Goal: Find contact information: Find contact information

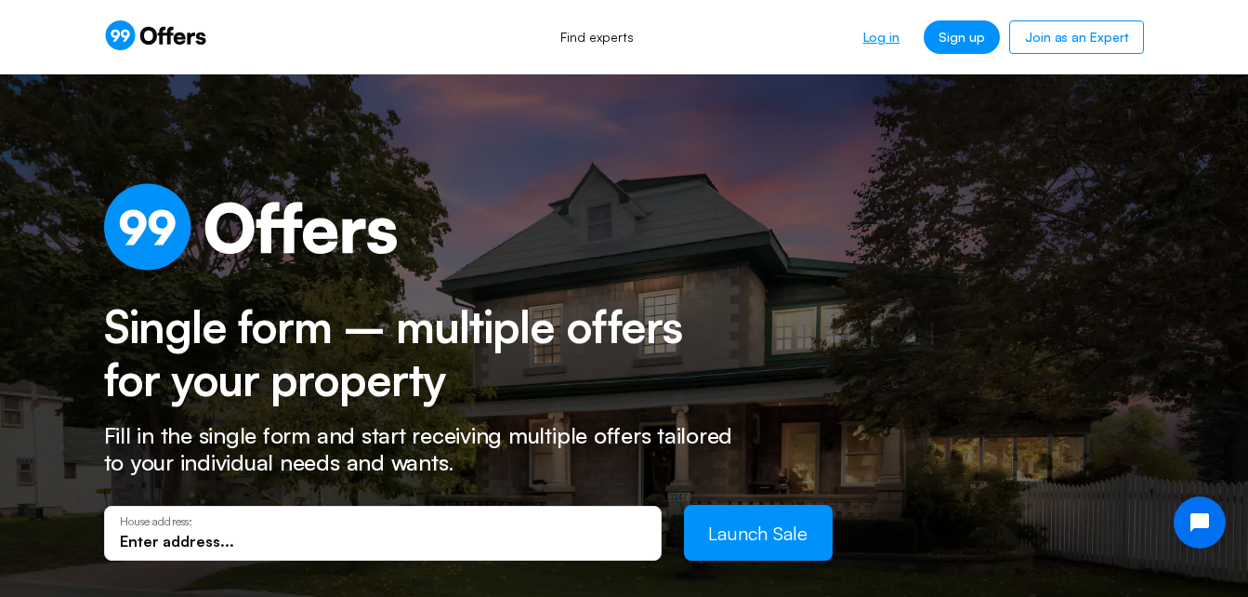
click at [876, 36] on link "Log in" at bounding box center [882, 36] width 66 height 33
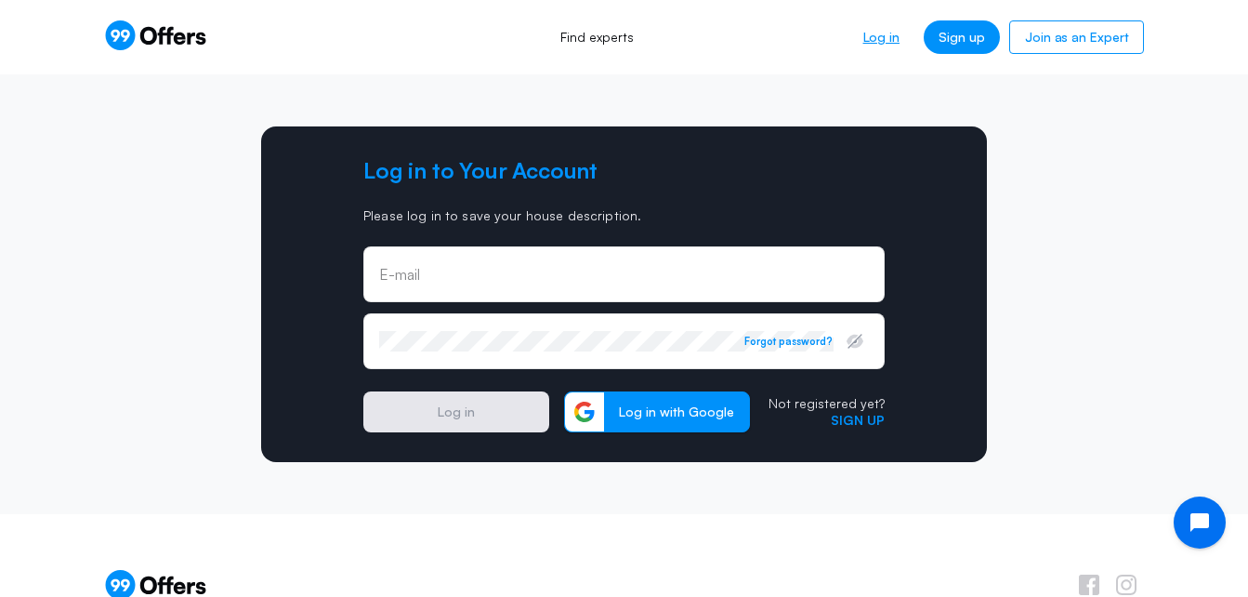
type input "[EMAIL_ADDRESS][DOMAIN_NAME]"
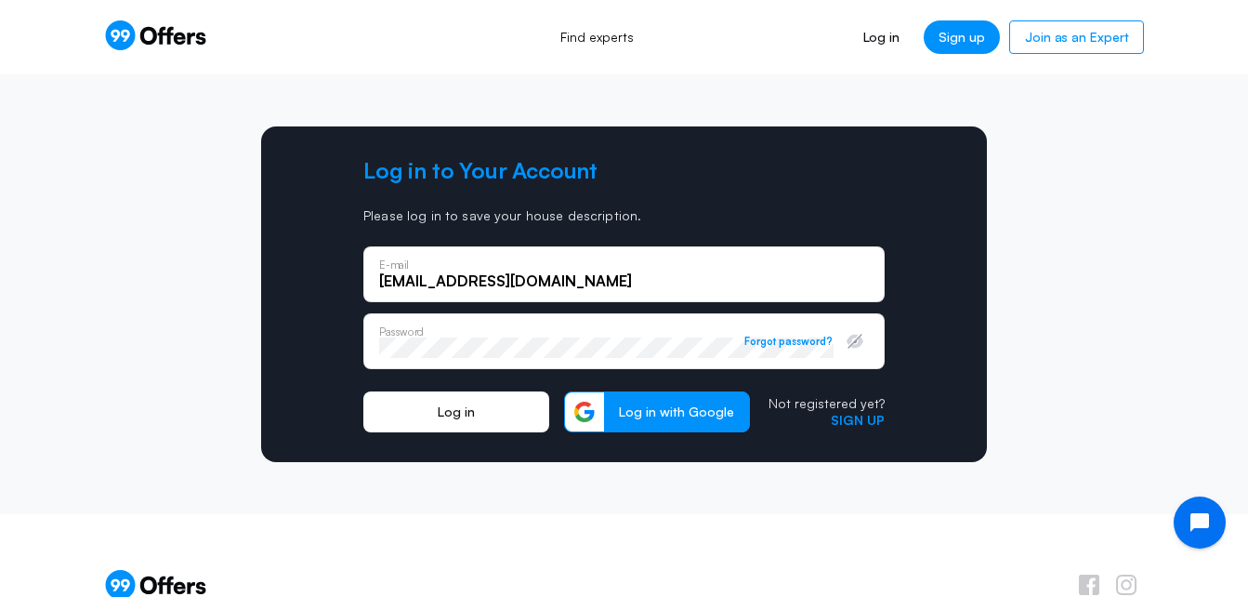
click at [455, 405] on button "Log in" at bounding box center [456, 411] width 186 height 41
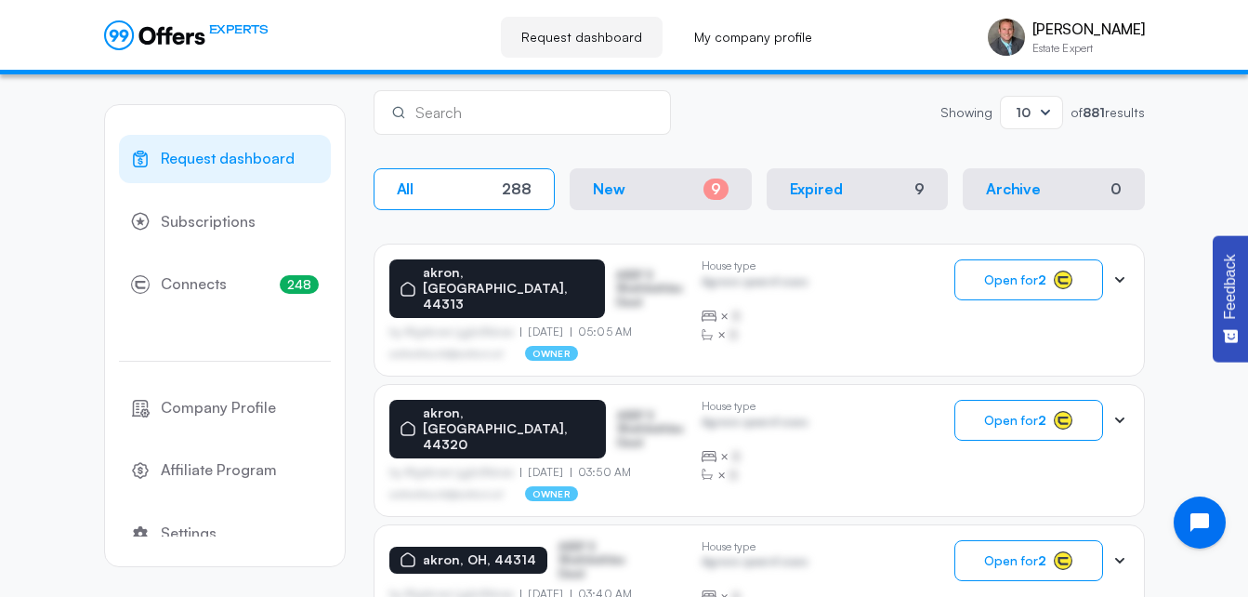
scroll to position [306, 0]
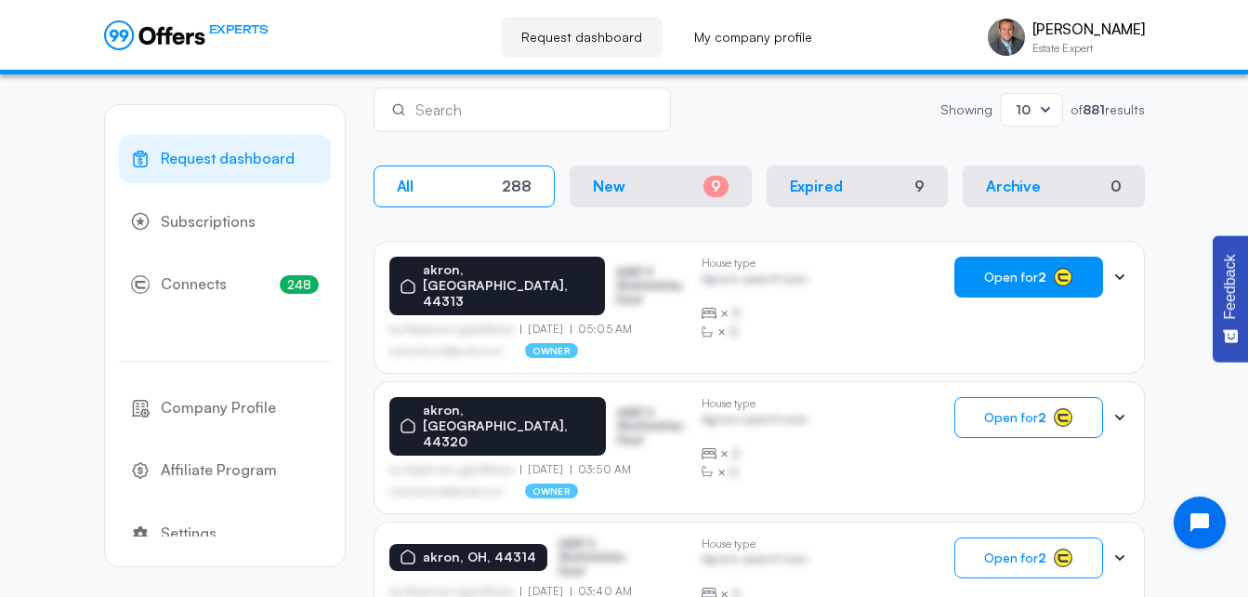
click at [1001, 272] on span "Open for 2" at bounding box center [1015, 277] width 62 height 15
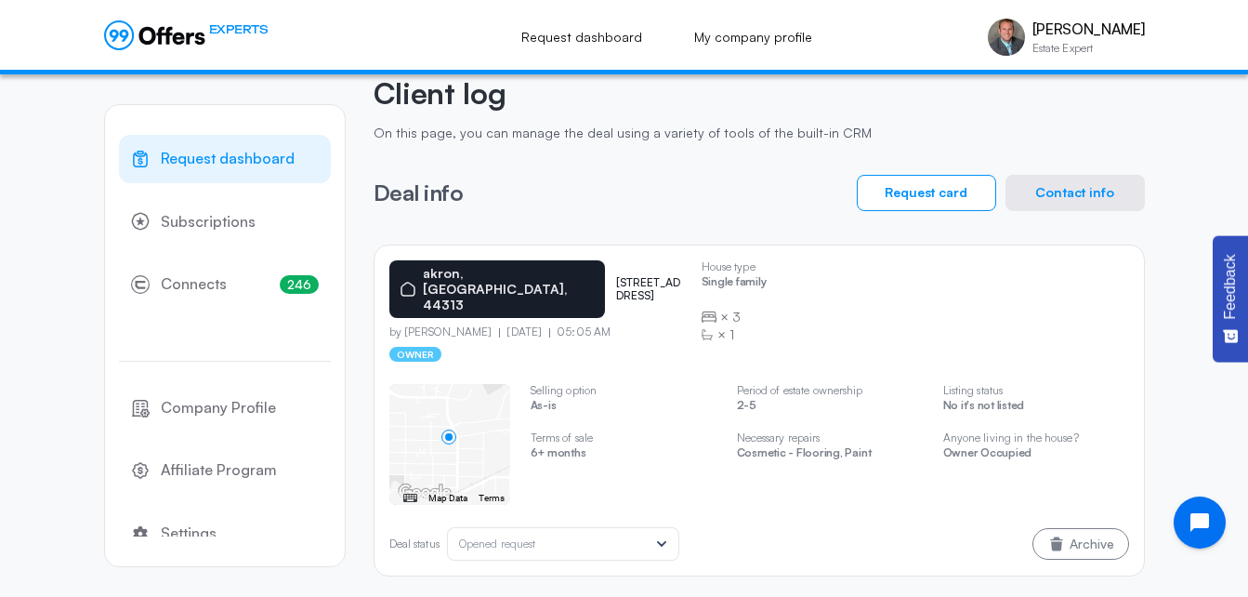
scroll to position [97, 0]
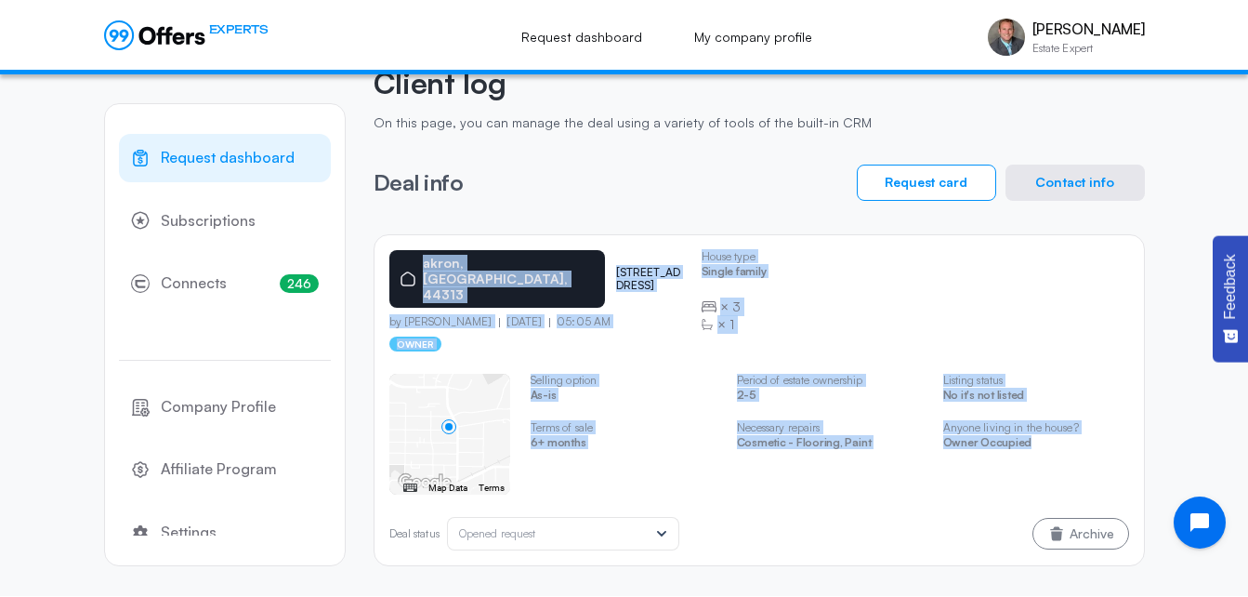
drag, startPoint x: 1075, startPoint y: 435, endPoint x: 376, endPoint y: 246, distance: 724.9
click at [376, 246] on div "[GEOGRAPHIC_DATA][STREET_ADDRESS] by [PERSON_NAME] [DATE] 05:05 AM owner House …" at bounding box center [759, 400] width 771 height 332
copy div "[GEOGRAPHIC_DATA][STREET_ADDRESS] by [PERSON_NAME] [DATE] 05:05 AM owner House …"
click at [1087, 176] on button "Contact info" at bounding box center [1075, 183] width 139 height 36
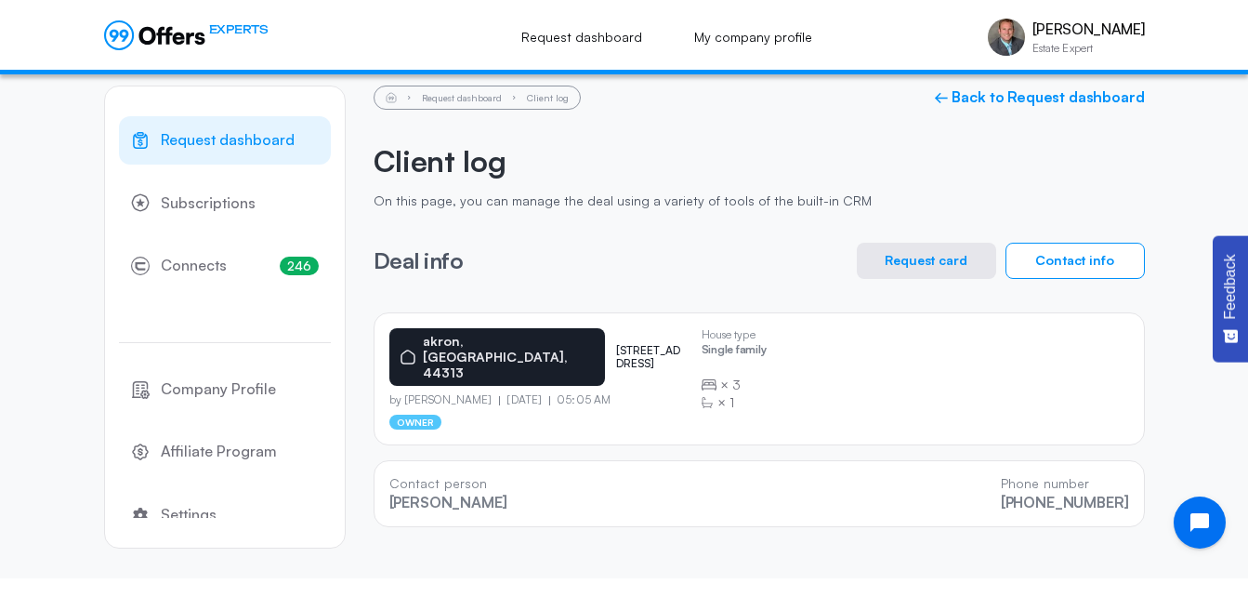
scroll to position [19, 0]
drag, startPoint x: 1151, startPoint y: 488, endPoint x: 383, endPoint y: 470, distance: 767.9
click at [383, 470] on div "Request dashboard Subscriptions 246 Connects 246 Company Profile Affiliate Prog…" at bounding box center [625, 317] width 1078 height 522
copy div "Contact person [PERSON_NAME] Phone number [PHONE_NUMBER]"
click at [1008, 96] on link "← Back to Request dashboard" at bounding box center [1039, 97] width 211 height 18
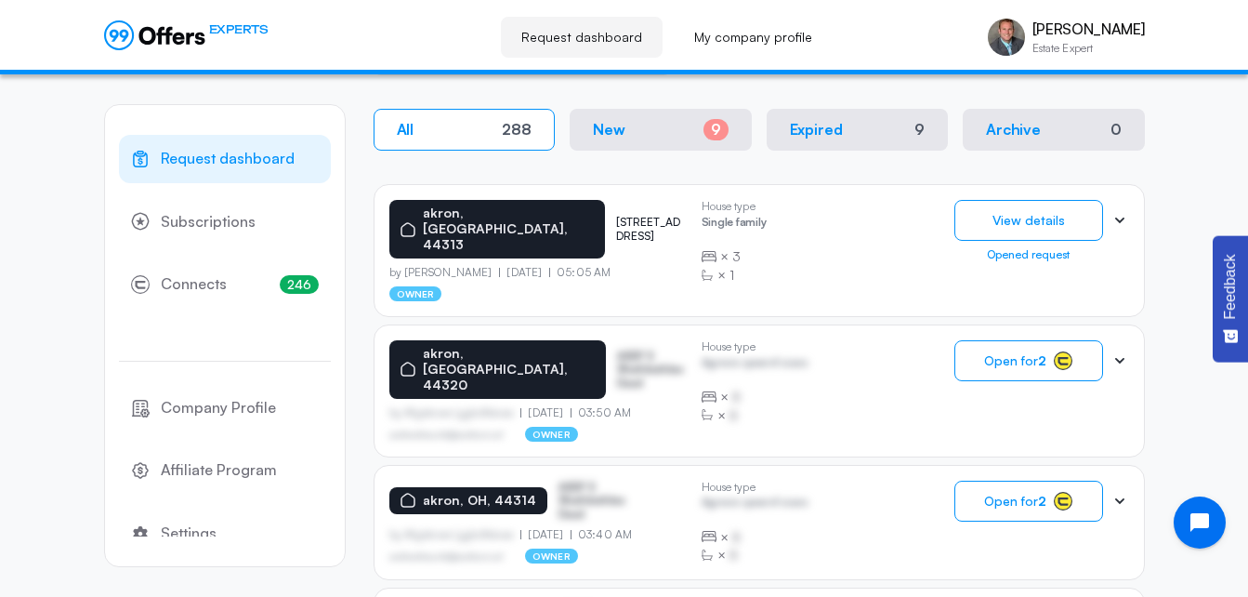
scroll to position [384, 0]
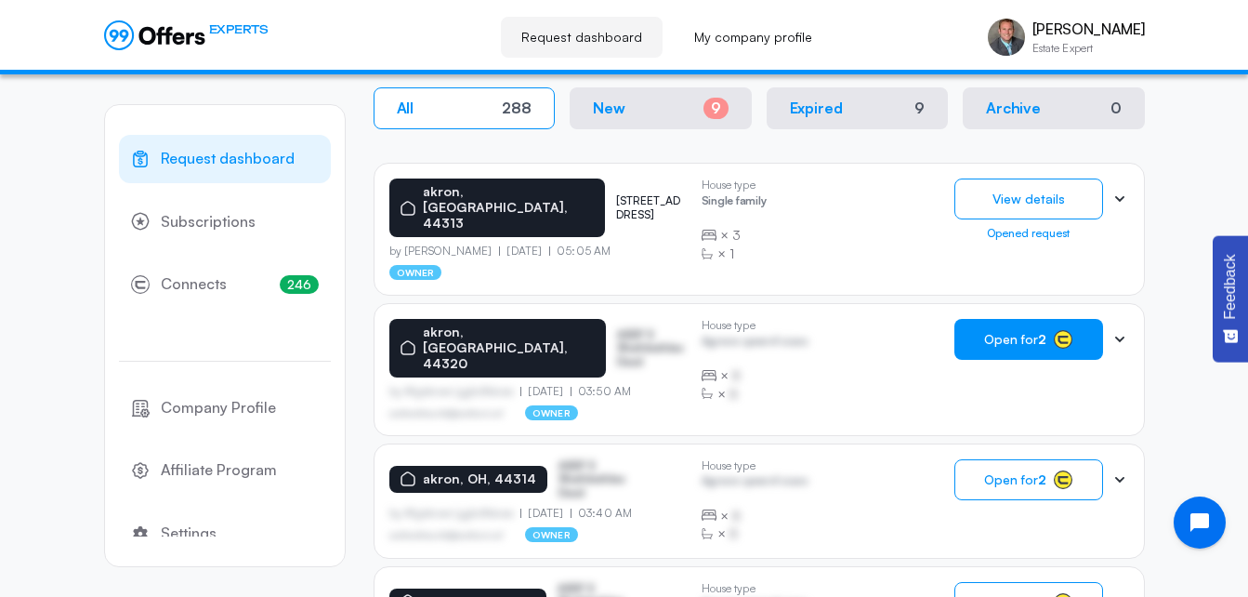
click at [1021, 332] on span "Open for 2" at bounding box center [1015, 339] width 62 height 15
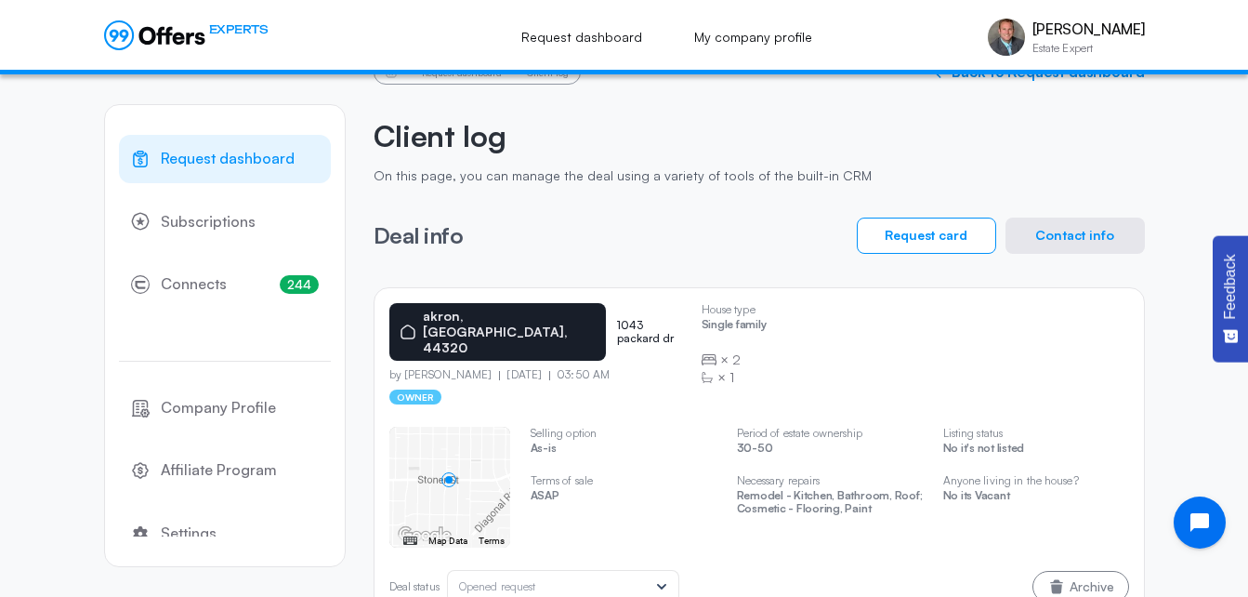
scroll to position [97, 0]
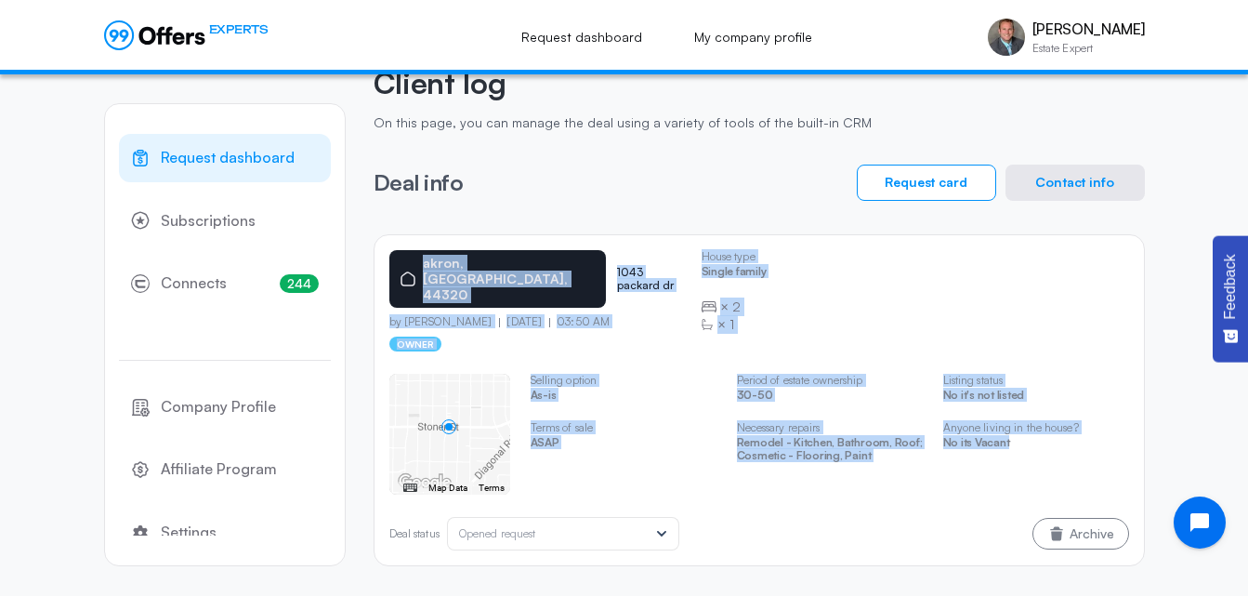
drag, startPoint x: 1120, startPoint y: 439, endPoint x: 372, endPoint y: 250, distance: 771.6
click at [372, 250] on div "Request dashboard Subscriptions 244 Connects 244 Company Profile Affiliate Prog…" at bounding box center [624, 287] width 1041 height 618
copy div "[GEOGRAPHIC_DATA] 1043 packard dr by [PERSON_NAME] [DATE] 03:50 AM owner House …"
click at [1071, 180] on button "Contact info" at bounding box center [1075, 183] width 139 height 36
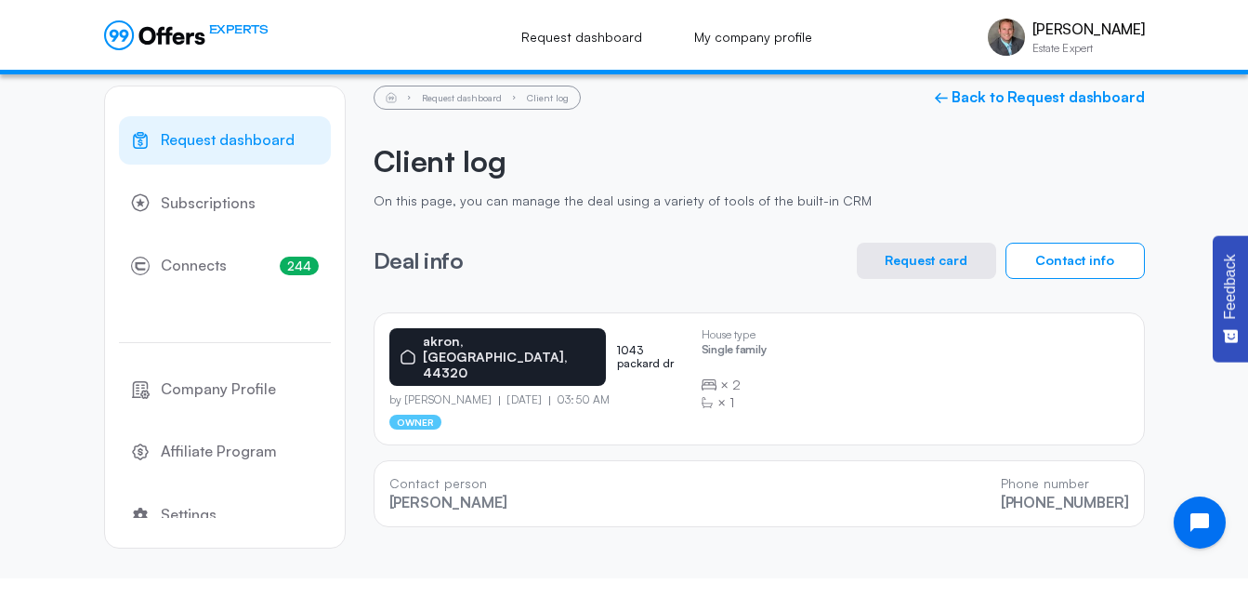
scroll to position [19, 0]
drag, startPoint x: 1132, startPoint y: 495, endPoint x: 385, endPoint y: 461, distance: 748.1
click at [385, 461] on div "Contact person [PERSON_NAME] Phone number [PHONE_NUMBER]" at bounding box center [759, 493] width 771 height 67
copy div "Contact person [PERSON_NAME] Phone number [PHONE_NUMBER]"
click at [977, 94] on link "← Back to Request dashboard" at bounding box center [1039, 97] width 211 height 18
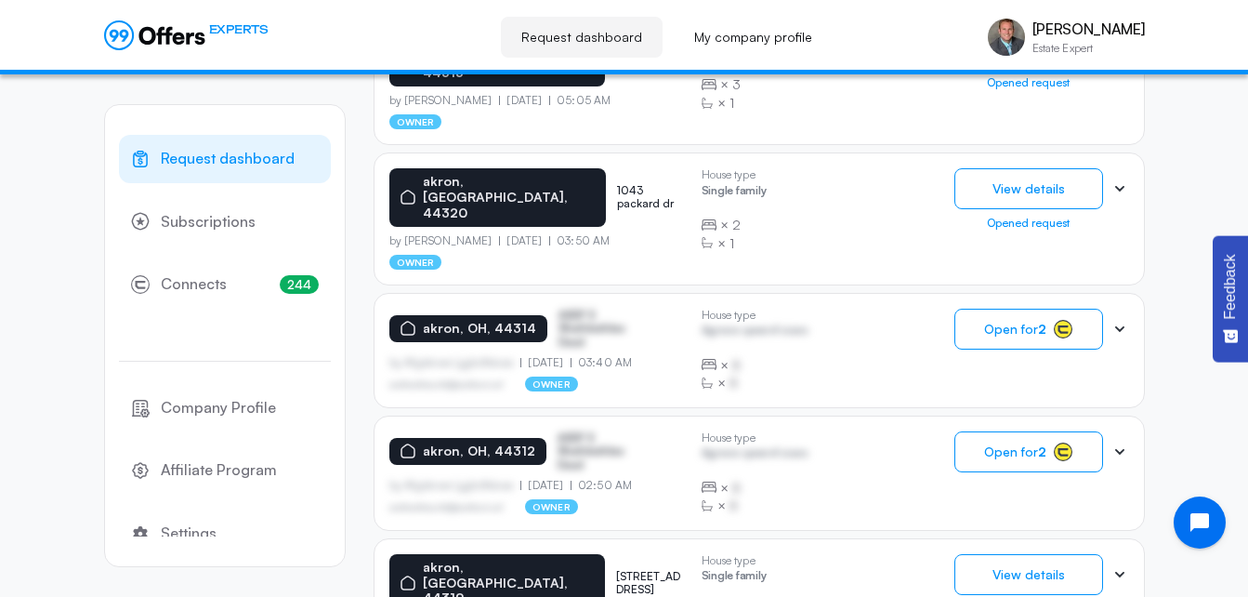
scroll to position [540, 0]
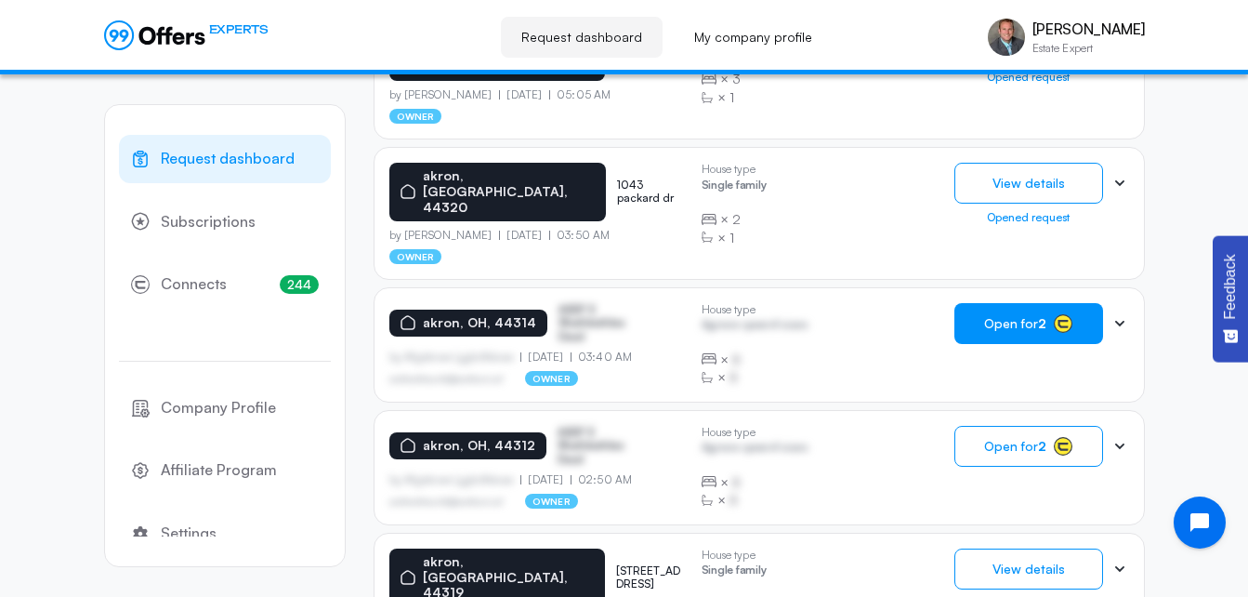
click at [1032, 316] on span "Open for 2" at bounding box center [1015, 323] width 62 height 15
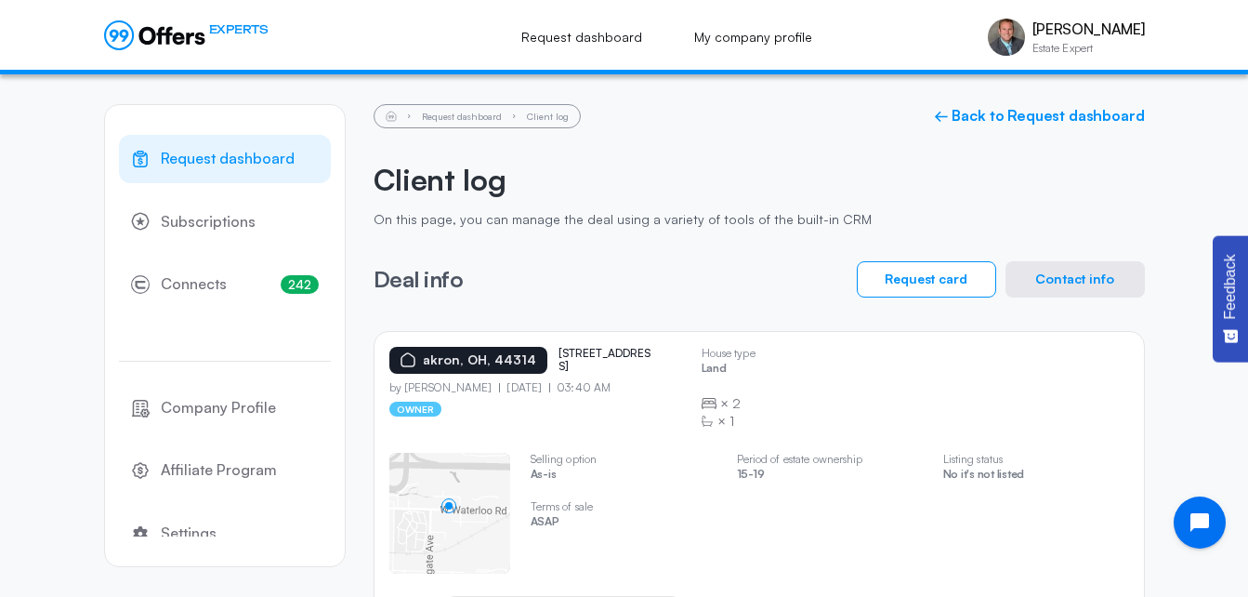
scroll to position [97, 0]
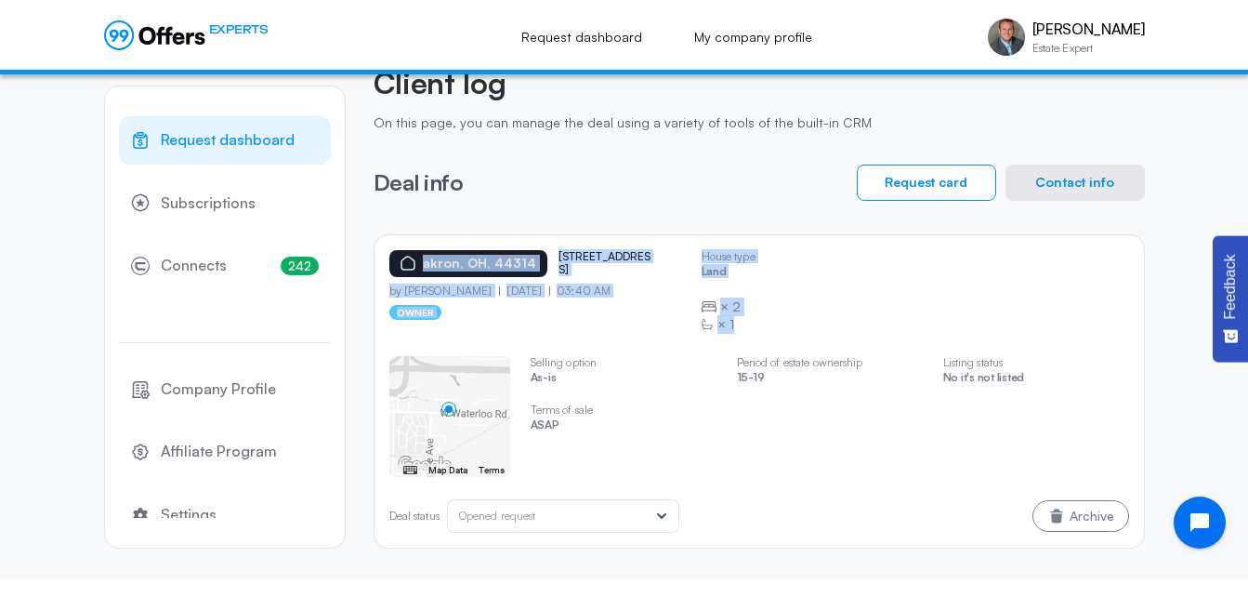
drag, startPoint x: 1129, startPoint y: 431, endPoint x: 402, endPoint y: 266, distance: 745.4
click at [402, 266] on div "[GEOGRAPHIC_DATA] 984 w [GEOGRAPHIC_DATA] by [PERSON_NAME] [DATE] 03:40 AM owne…" at bounding box center [759, 391] width 771 height 314
drag, startPoint x: 402, startPoint y: 266, endPoint x: 897, endPoint y: 442, distance: 525.1
click at [897, 442] on div "[GEOGRAPHIC_DATA] 984 w [GEOGRAPHIC_DATA] by [PERSON_NAME] [DATE] 03:40 AM owne…" at bounding box center [759, 391] width 771 height 314
click at [1132, 423] on div "[GEOGRAPHIC_DATA] 984 w [GEOGRAPHIC_DATA] by [PERSON_NAME] [DATE] 03:40 AM owne…" at bounding box center [759, 391] width 771 height 314
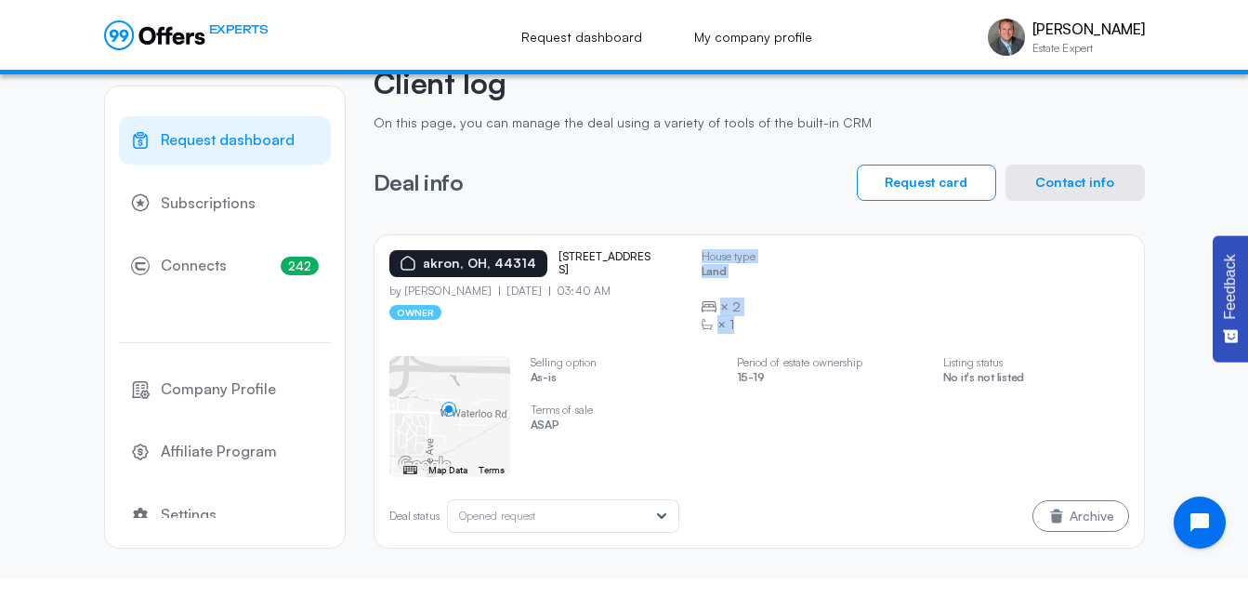
drag, startPoint x: 1090, startPoint y: 423, endPoint x: 485, endPoint y: 331, distance: 612.0
click at [485, 331] on div "[GEOGRAPHIC_DATA] 984 w [GEOGRAPHIC_DATA] by [PERSON_NAME] [DATE] 03:40 AM owne…" at bounding box center [759, 391] width 771 height 314
click at [1046, 430] on div "← Move left → Move right ↑ Move up ↓ Move down + Zoom in - Zoom out Home Jump l…" at bounding box center [759, 416] width 740 height 121
drag, startPoint x: 1046, startPoint y: 430, endPoint x: 551, endPoint y: 217, distance: 538.3
click at [551, 217] on div "Request dashboard Client log ← Back to Request dashboard Client log On this pag…" at bounding box center [759, 277] width 771 height 541
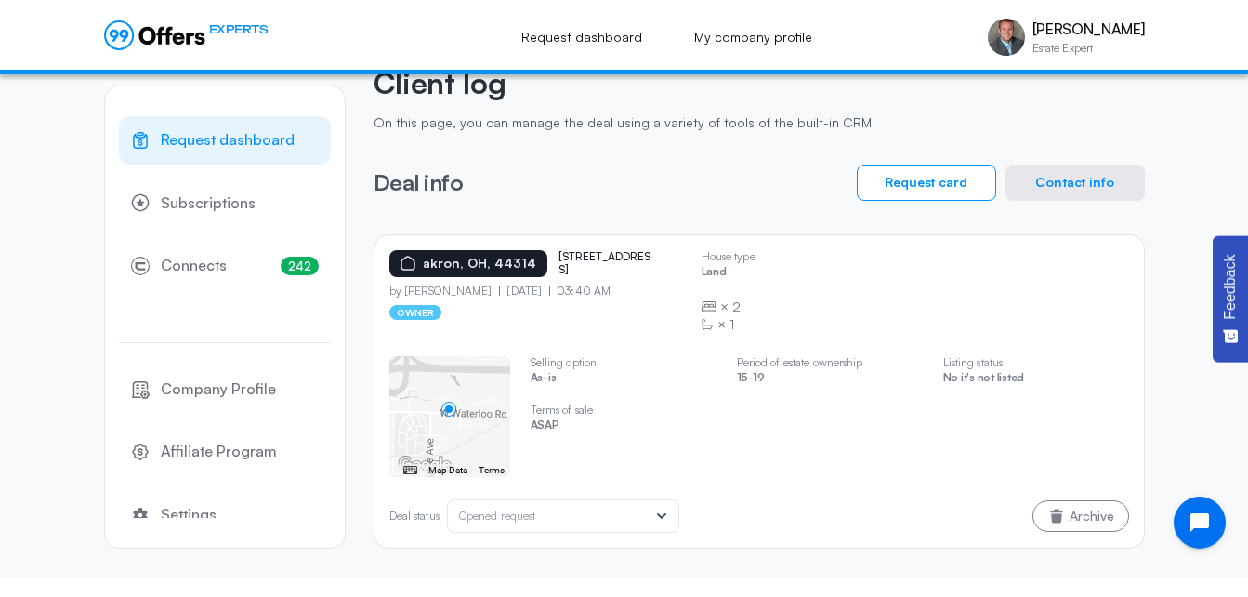
click at [382, 239] on div "[GEOGRAPHIC_DATA] 984 w [GEOGRAPHIC_DATA] by [PERSON_NAME] [DATE] 03:40 AM owne…" at bounding box center [759, 391] width 771 height 314
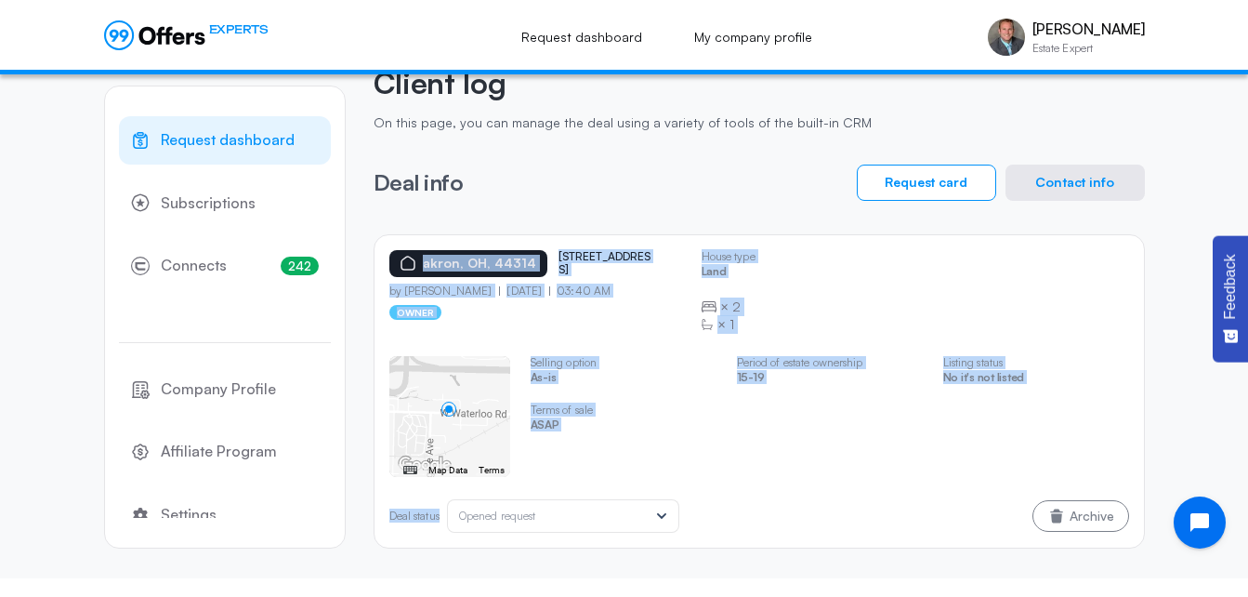
drag, startPoint x: 382, startPoint y: 245, endPoint x: 658, endPoint y: 491, distance: 369.3
click at [658, 491] on div "[GEOGRAPHIC_DATA] 984 w [GEOGRAPHIC_DATA] by [PERSON_NAME] [DATE] 03:40 AM owne…" at bounding box center [759, 391] width 771 height 314
copy div "[GEOGRAPHIC_DATA] 984 w [GEOGRAPHIC_DATA] by [PERSON_NAME] [DATE] 03:40 AM owne…"
click at [1056, 190] on button "Contact info" at bounding box center [1075, 183] width 139 height 36
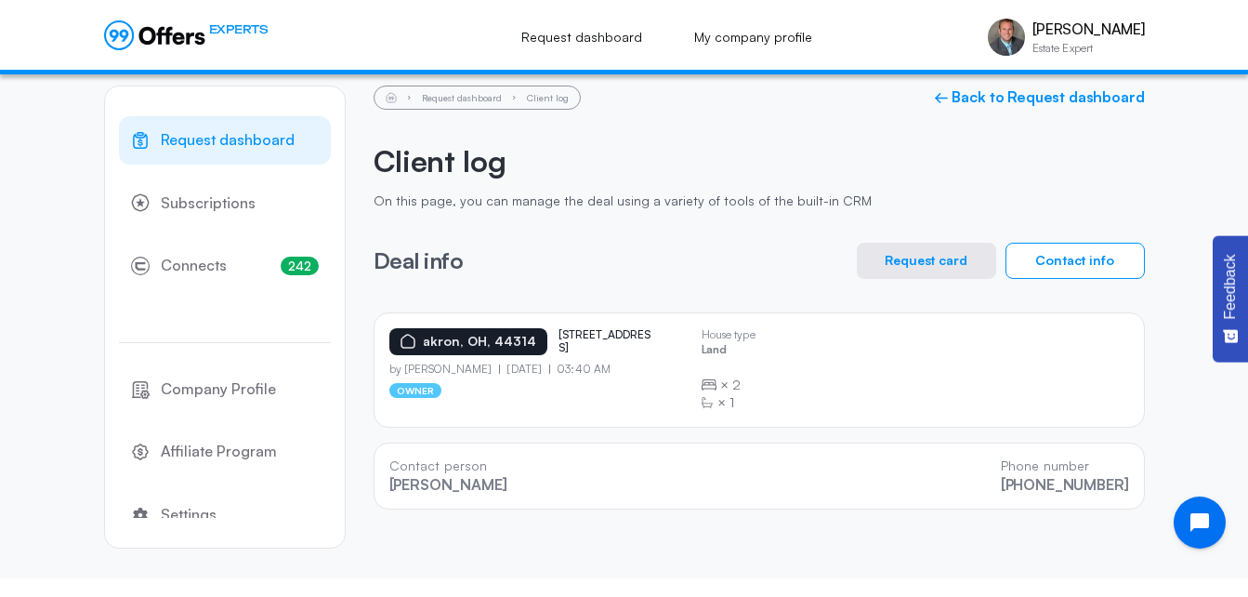
scroll to position [19, 0]
drag, startPoint x: 1129, startPoint y: 499, endPoint x: 384, endPoint y: 467, distance: 746.1
click at [384, 467] on div "Contact person [PERSON_NAME] Phone number [PHONE_NUMBER]" at bounding box center [759, 475] width 771 height 67
copy div "Contact person [PERSON_NAME] Phone number [PHONE_NUMBER]"
click at [992, 98] on link "← Back to Request dashboard" at bounding box center [1039, 97] width 211 height 18
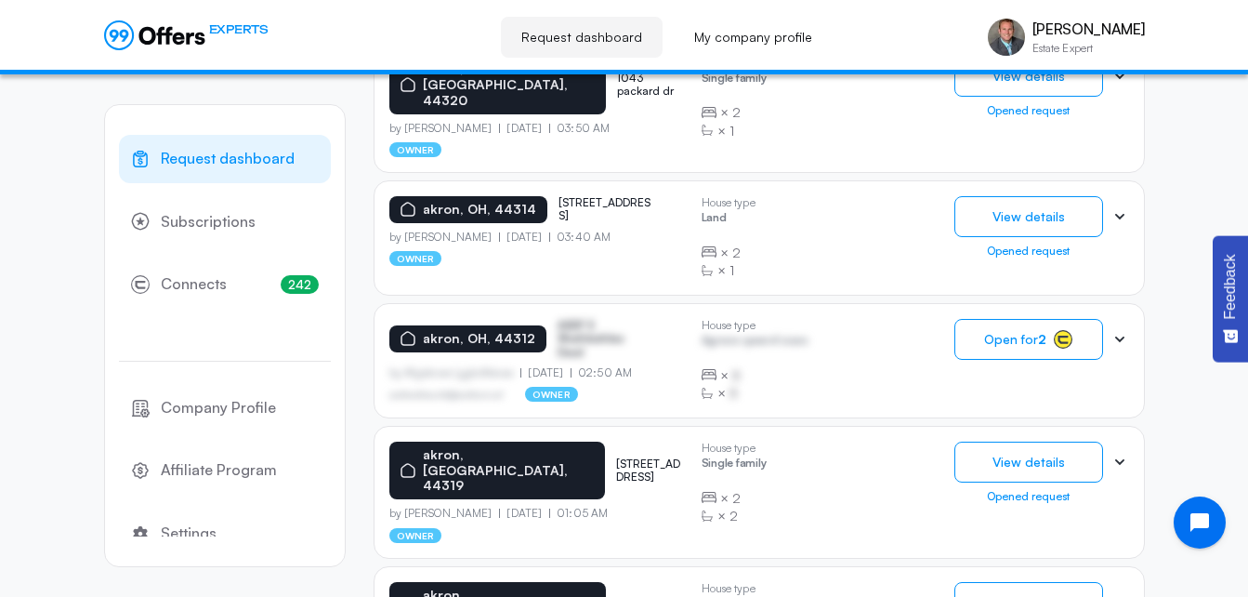
scroll to position [662, 0]
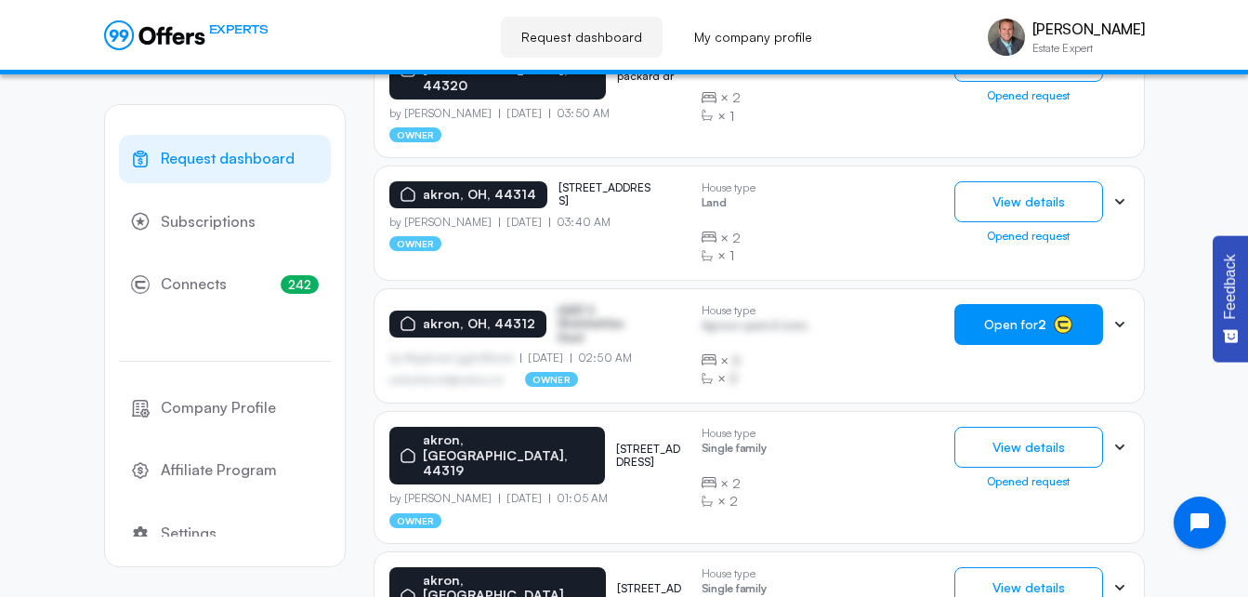
click at [979, 304] on button "Open for 2" at bounding box center [1029, 324] width 149 height 41
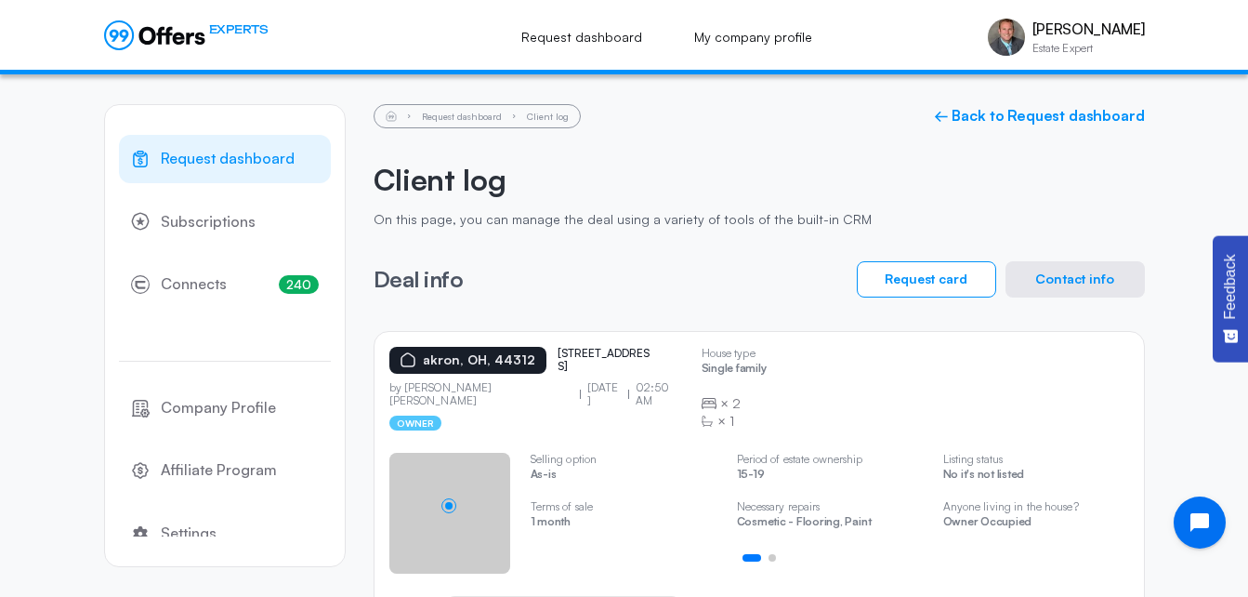
scroll to position [97, 0]
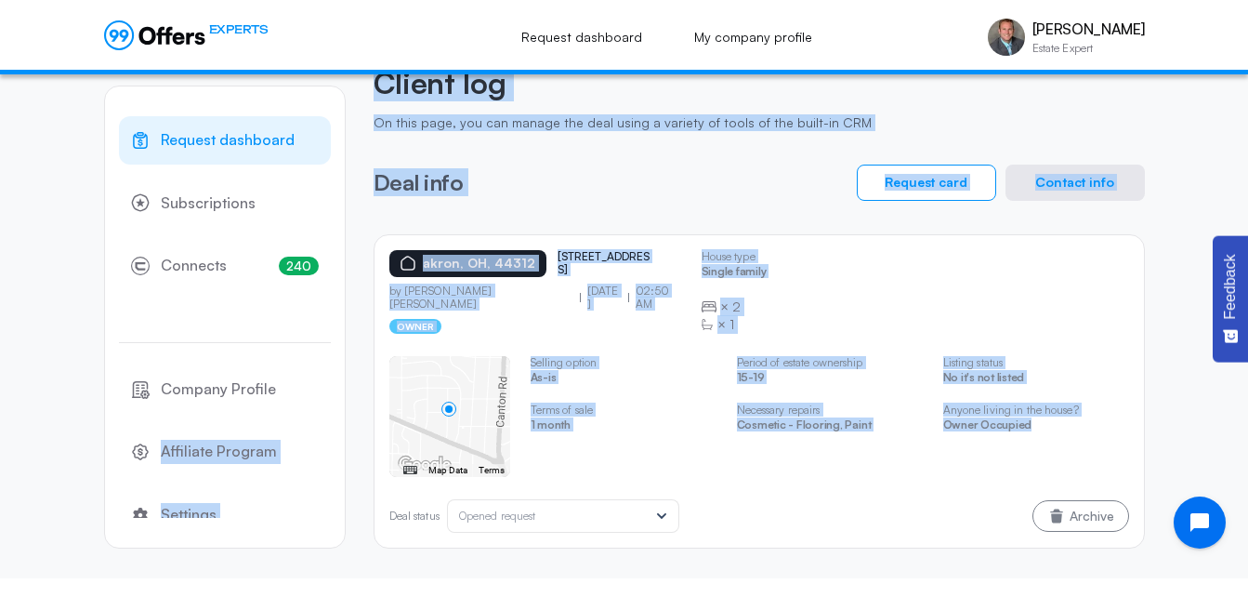
drag, startPoint x: 1127, startPoint y: 443, endPoint x: 349, endPoint y: 256, distance: 801.2
click at [349, 256] on div "Request dashboard Subscriptions 240 Connects 240 Company Profile Affiliate Prog…" at bounding box center [624, 278] width 1041 height 600
copy div "Affiliate Program Settings Logout Request dashboard Client log ← Back to Reques…"
click at [481, 224] on div "Request dashboard Client log ← Back to Request dashboard Client log On this pag…" at bounding box center [759, 277] width 771 height 541
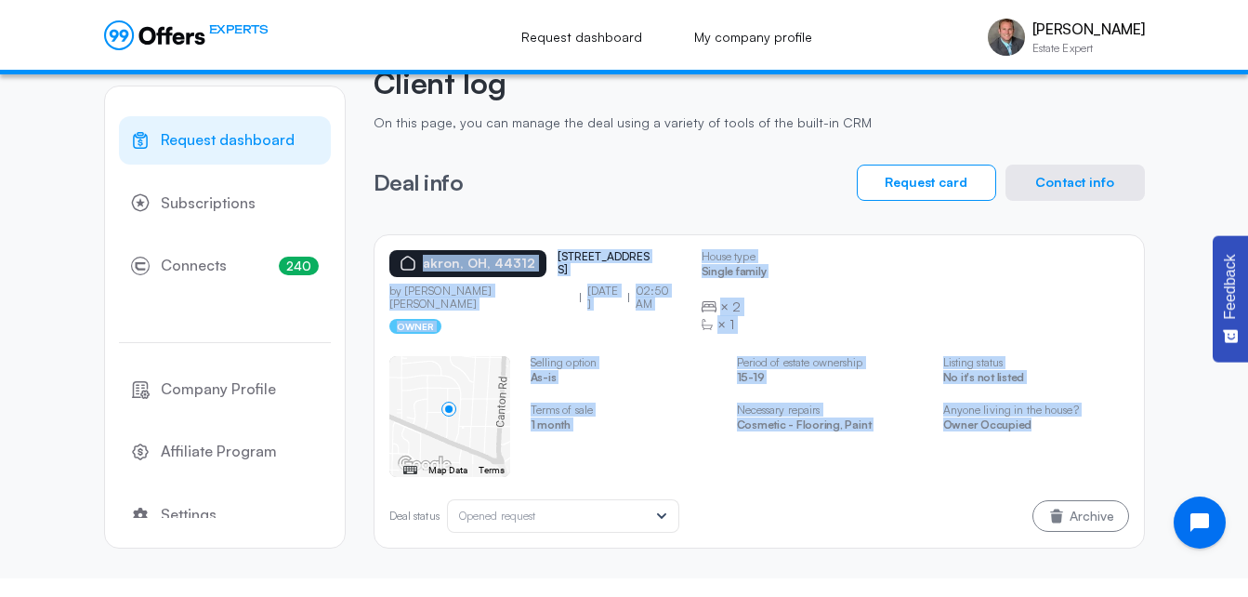
drag, startPoint x: 385, startPoint y: 245, endPoint x: 1066, endPoint y: 430, distance: 706.0
click at [1066, 430] on div "[GEOGRAPHIC_DATA] [STREET_ADDRESS] by [PERSON_NAME] [PERSON_NAME] [DATE] 02:50 …" at bounding box center [759, 391] width 771 height 314
copy div "[GEOGRAPHIC_DATA] [STREET_ADDRESS] by [PERSON_NAME] [PERSON_NAME] [DATE] 02:50 …"
click at [1109, 177] on button "Contact info" at bounding box center [1075, 183] width 139 height 36
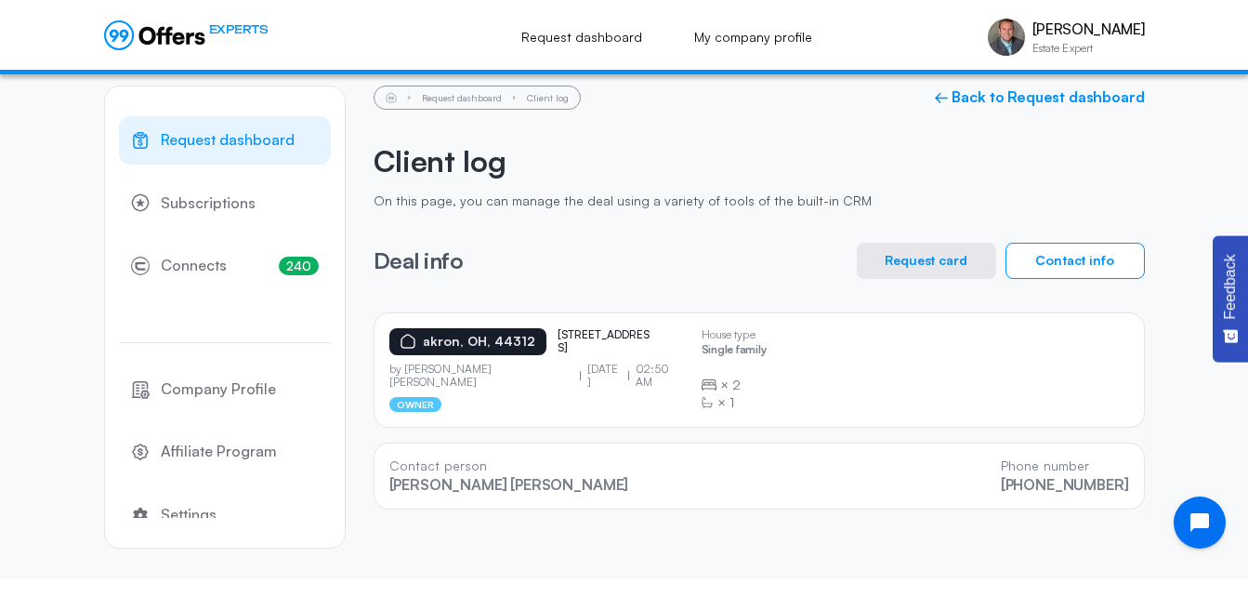
scroll to position [19, 0]
drag, startPoint x: 1133, startPoint y: 501, endPoint x: 383, endPoint y: 461, distance: 751.1
click at [383, 461] on div "Contact person [PERSON_NAME] [PERSON_NAME] Phone number [PHONE_NUMBER]" at bounding box center [759, 475] width 771 height 67
copy div "Contact person [PERSON_NAME] [PERSON_NAME] Phone number [PHONE_NUMBER]"
